Goal: Find specific page/section: Find specific page/section

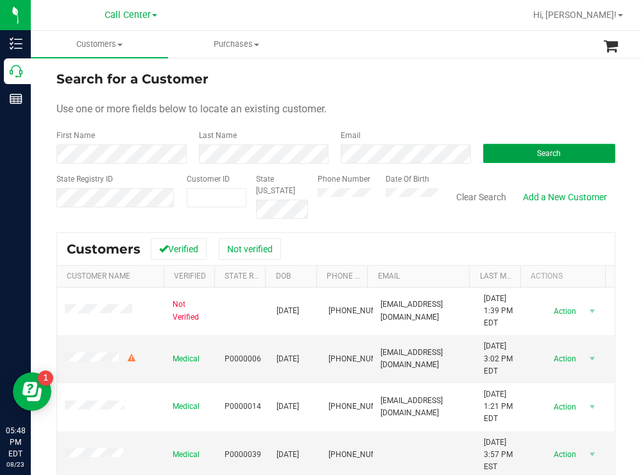
click at [509, 150] on button "Search" at bounding box center [549, 153] width 133 height 19
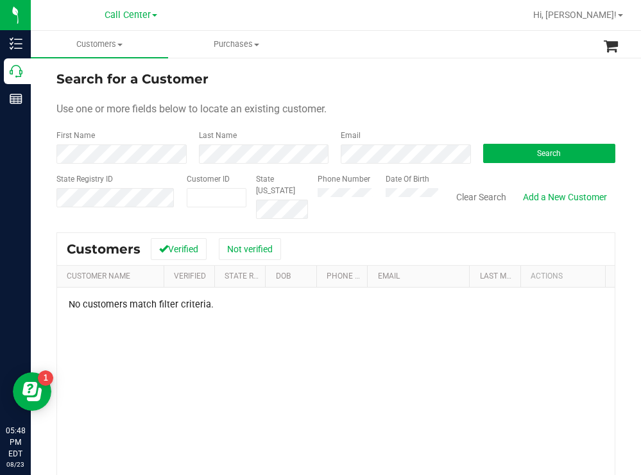
click at [458, 86] on div "Search for a Customer" at bounding box center [335, 78] width 559 height 19
click at [391, 89] on form "Search for a Customer Use one or more fields below to locate an existing custom…" at bounding box center [335, 144] width 559 height 150
click at [391, 196] on div "Phone Number Date Of Birth" at bounding box center [373, 196] width 130 height 46
paste input "653789"
type input "653789"
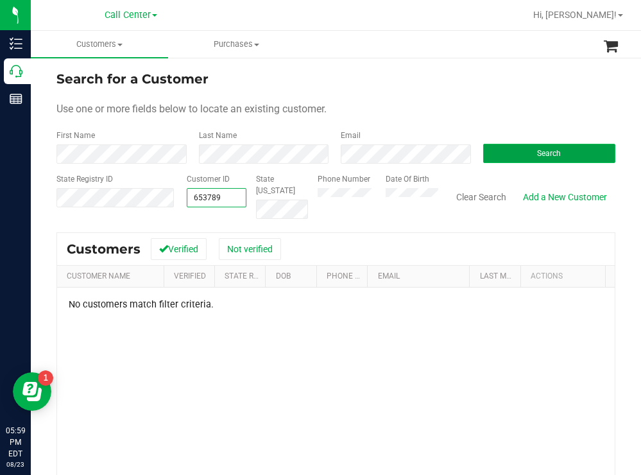
type input "653789"
click at [537, 155] on span "Search" at bounding box center [549, 153] width 24 height 9
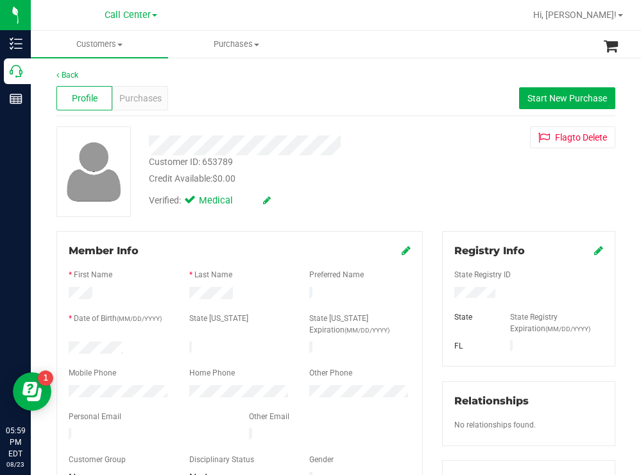
drag, startPoint x: 501, startPoint y: 298, endPoint x: 442, endPoint y: 291, distance: 58.9
click at [445, 291] on div at bounding box center [529, 294] width 168 height 14
click at [458, 202] on div "Customer ID: 653789 Credit Available: $0.00 Verified: Medical Flag to [GEOGRAPH…" at bounding box center [336, 171] width 578 height 90
drag, startPoint x: 124, startPoint y: 343, endPoint x: 66, endPoint y: 341, distance: 57.8
click at [66, 341] on div at bounding box center [119, 348] width 121 height 15
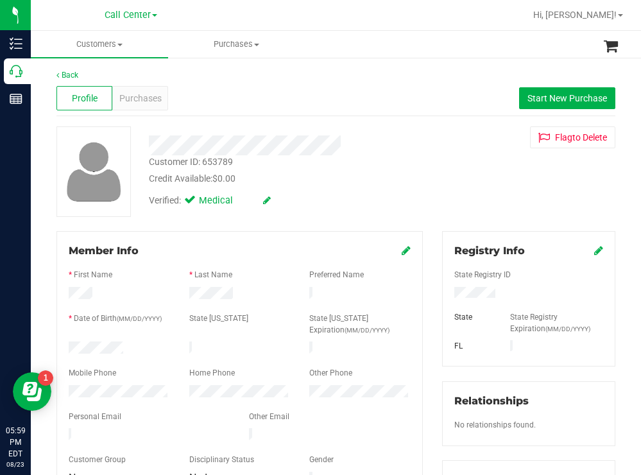
drag, startPoint x: 355, startPoint y: 200, endPoint x: 341, endPoint y: 214, distance: 20.0
click at [355, 200] on div "Verified: Medical" at bounding box center [283, 199] width 289 height 28
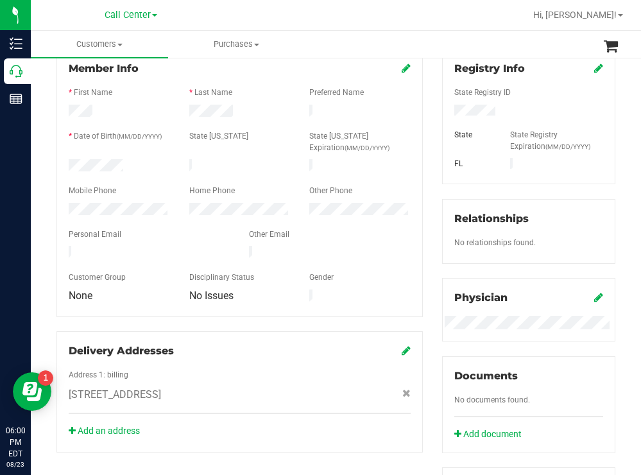
scroll to position [64, 0]
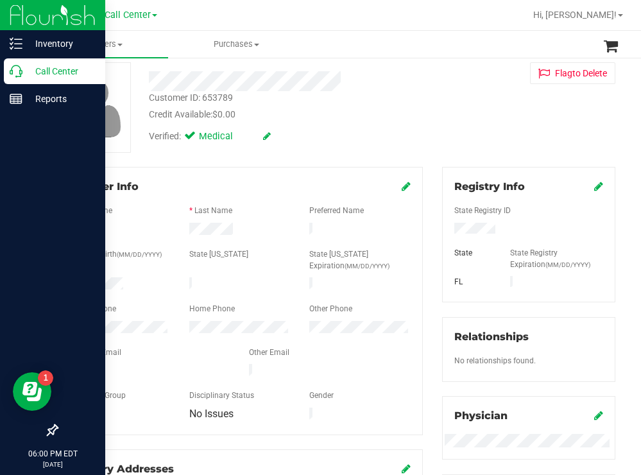
click at [73, 76] on p "Call Center" at bounding box center [60, 71] width 77 height 15
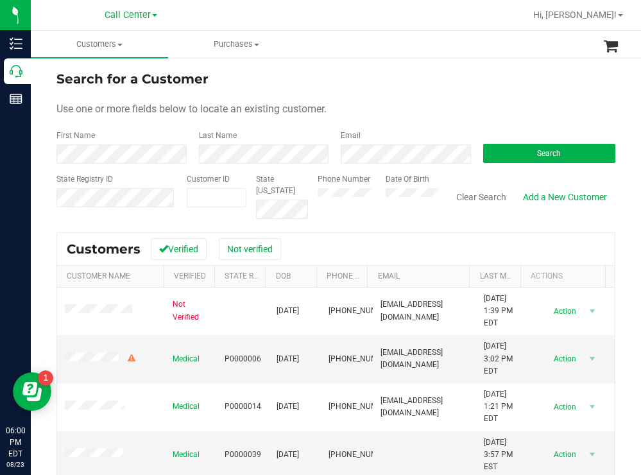
drag, startPoint x: 343, startPoint y: 67, endPoint x: 322, endPoint y: 55, distance: 24.2
click at [342, 67] on div "Search for a Customer Use one or more fields below to locate an existing custom…" at bounding box center [336, 344] width 610 height 577
click at [604, 16] on span "Hi, [PERSON_NAME]!" at bounding box center [574, 15] width 83 height 10
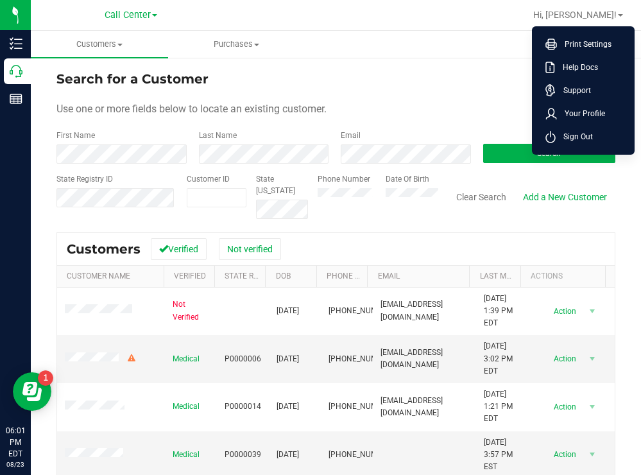
drag, startPoint x: 585, startPoint y: 136, endPoint x: 513, endPoint y: 117, distance: 74.2
click at [583, 136] on span "Sign Out" at bounding box center [574, 136] width 37 height 13
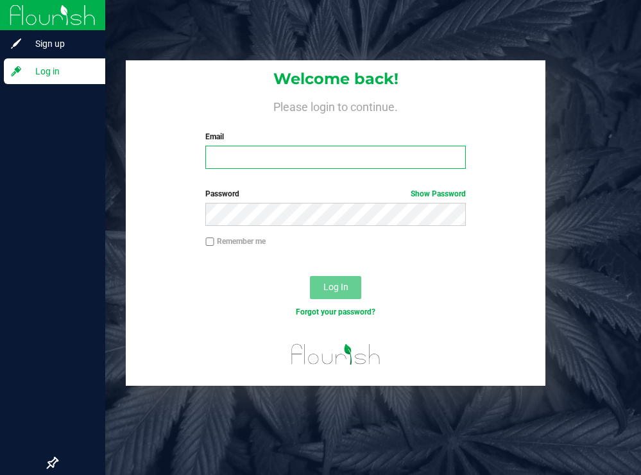
type input "[EMAIL_ADDRESS][DOMAIN_NAME]"
